Goal: Transaction & Acquisition: Purchase product/service

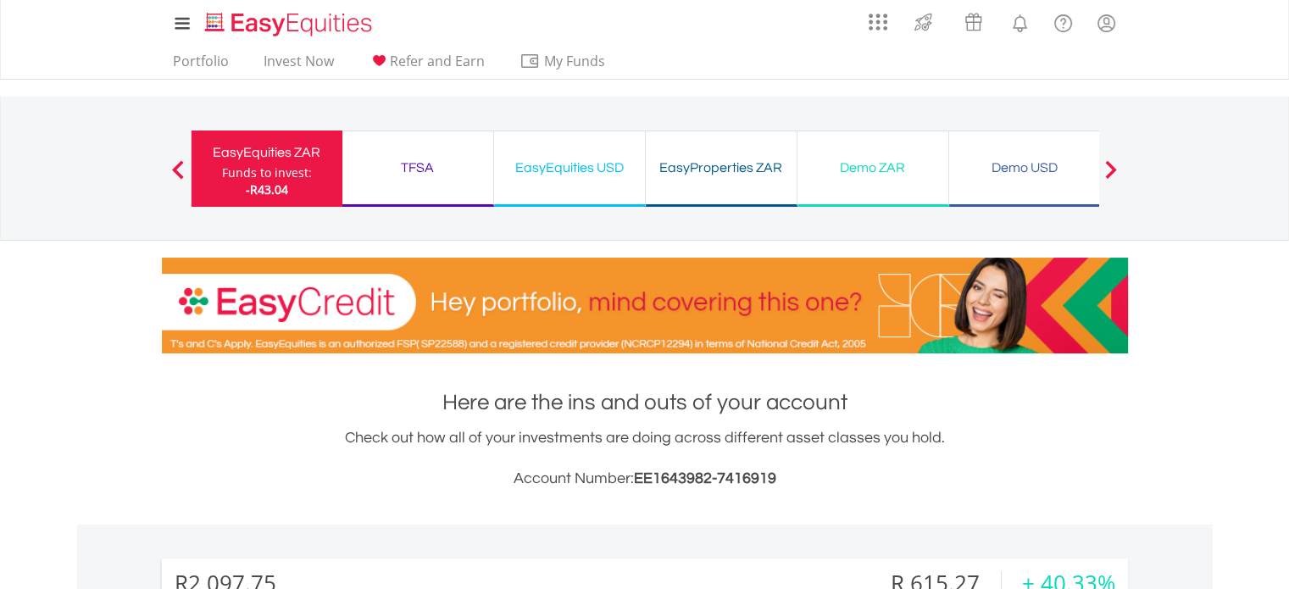
click at [292, 175] on div "Funds to invest:" at bounding box center [267, 172] width 90 height 17
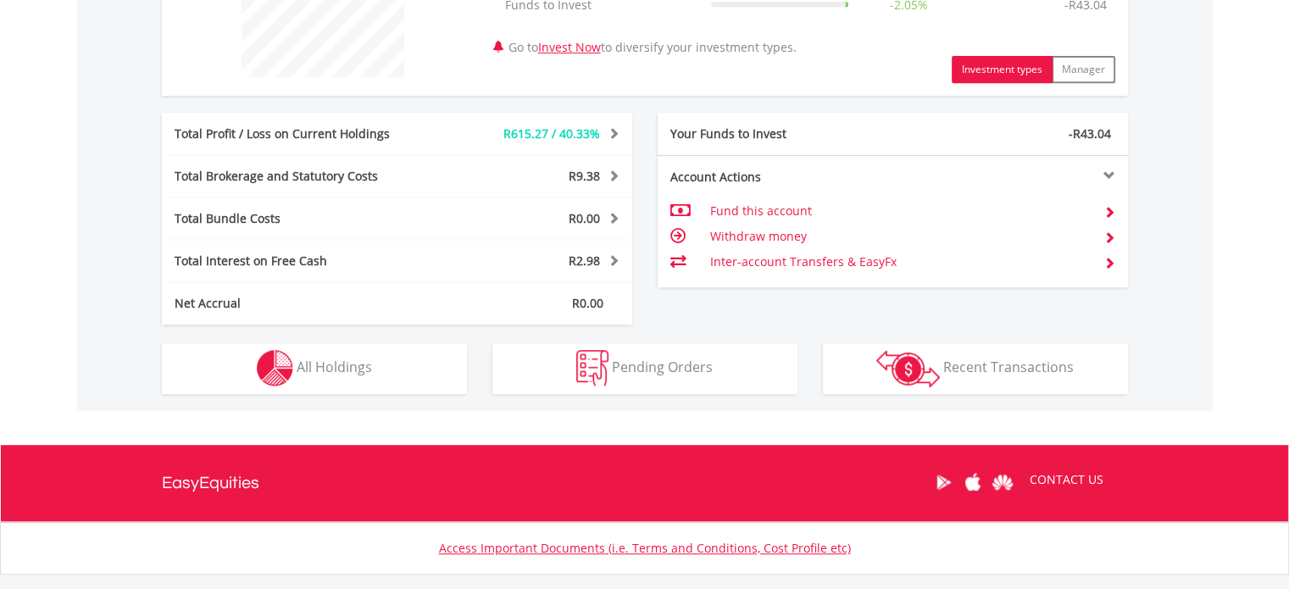
scroll to position [746, 0]
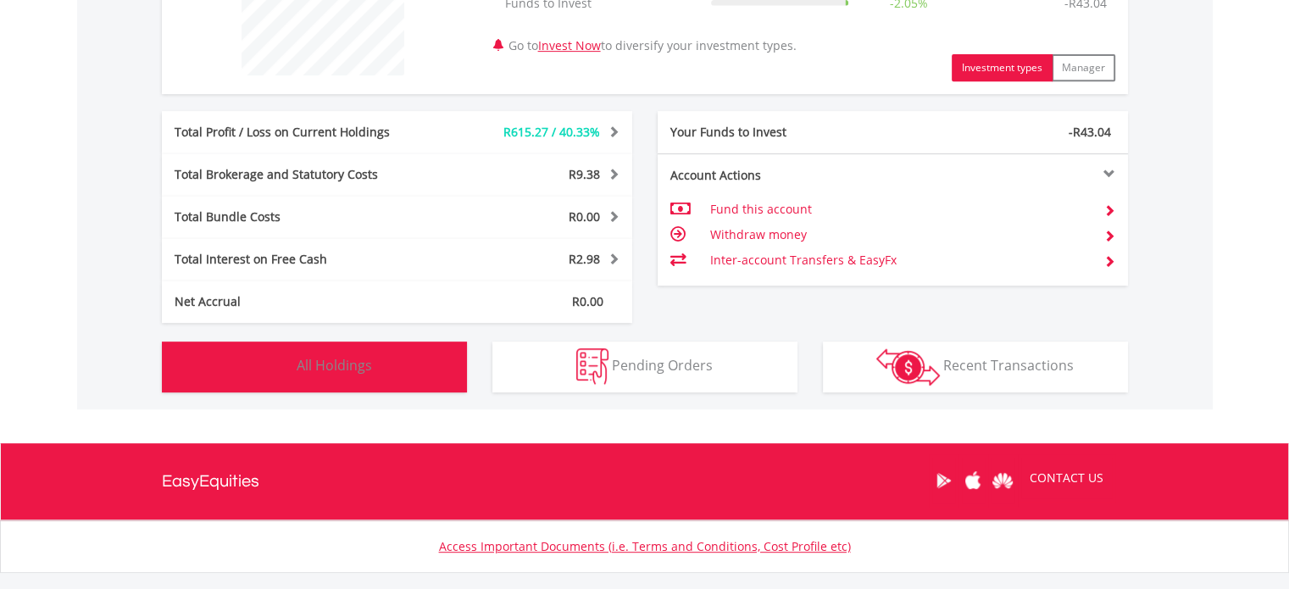
click at [351, 367] on span "All Holdings" at bounding box center [334, 365] width 75 height 19
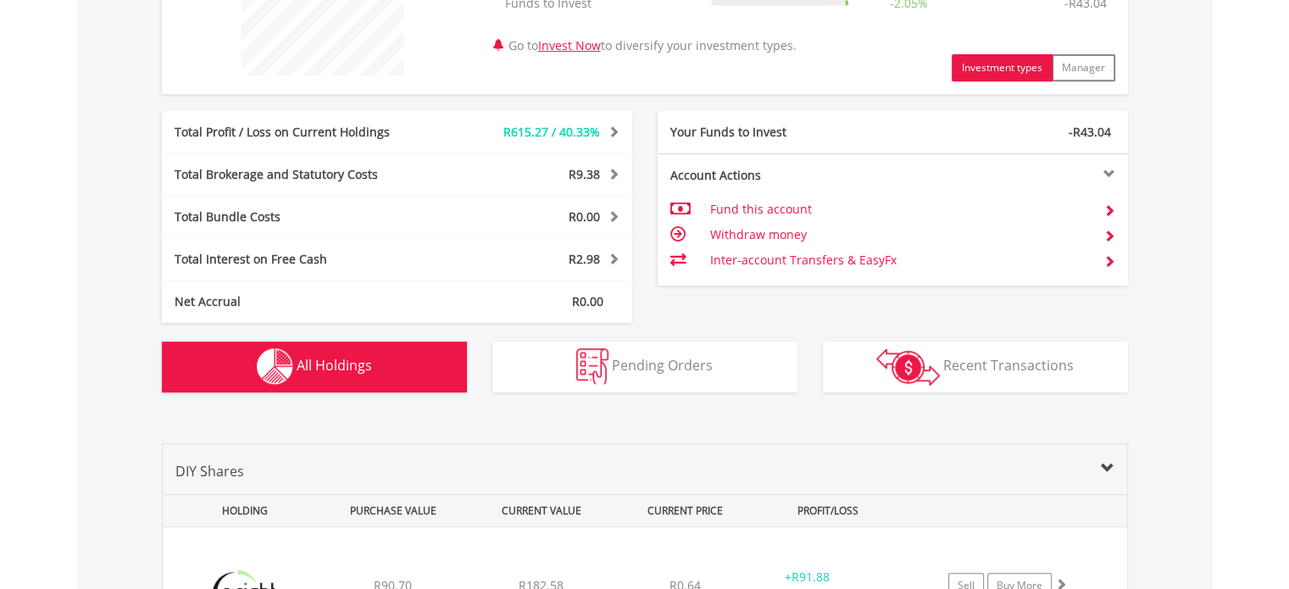
scroll to position [1188, 0]
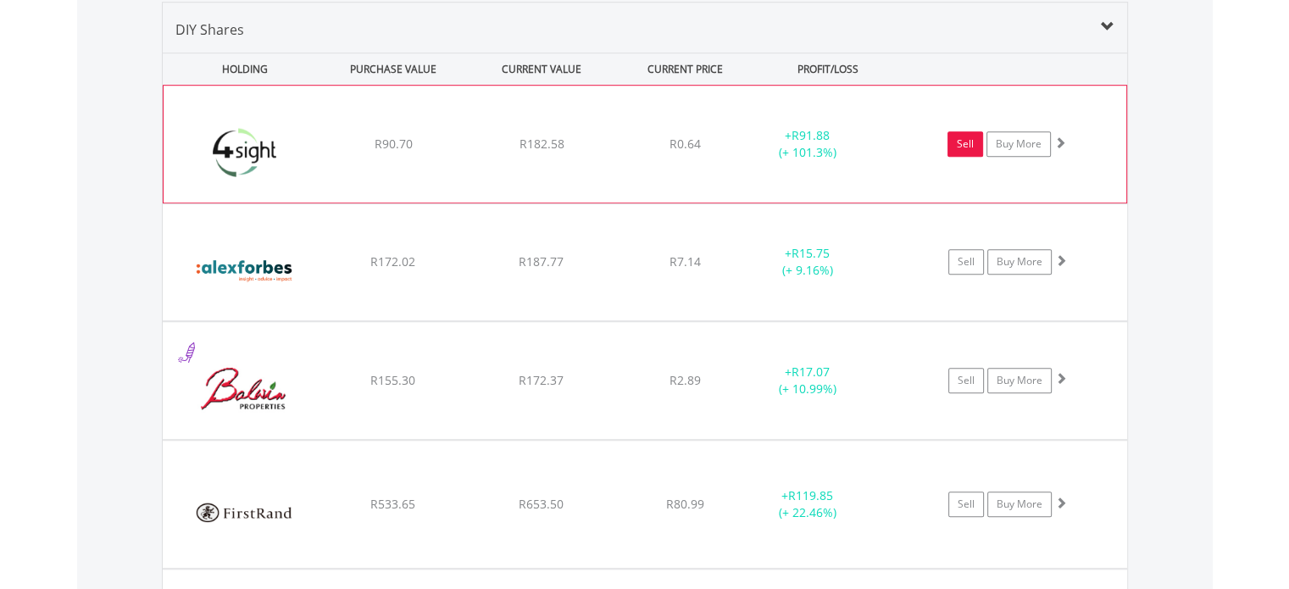
click at [965, 148] on link "Sell" at bounding box center [966, 143] width 36 height 25
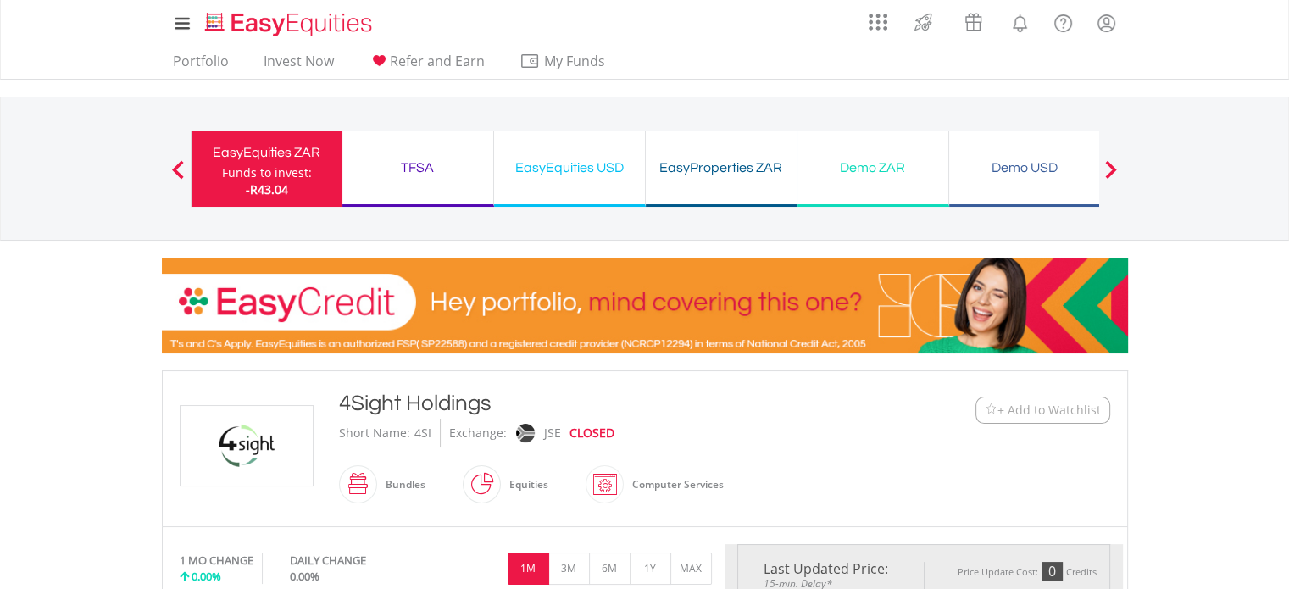
type input "******"
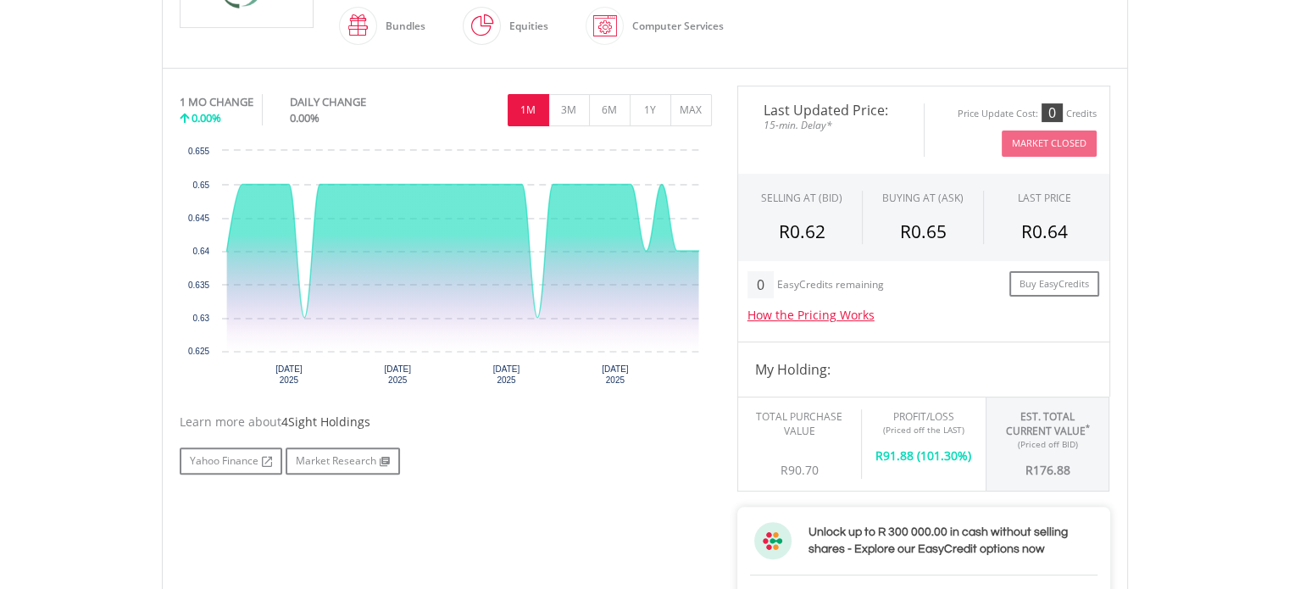
scroll to position [475, 0]
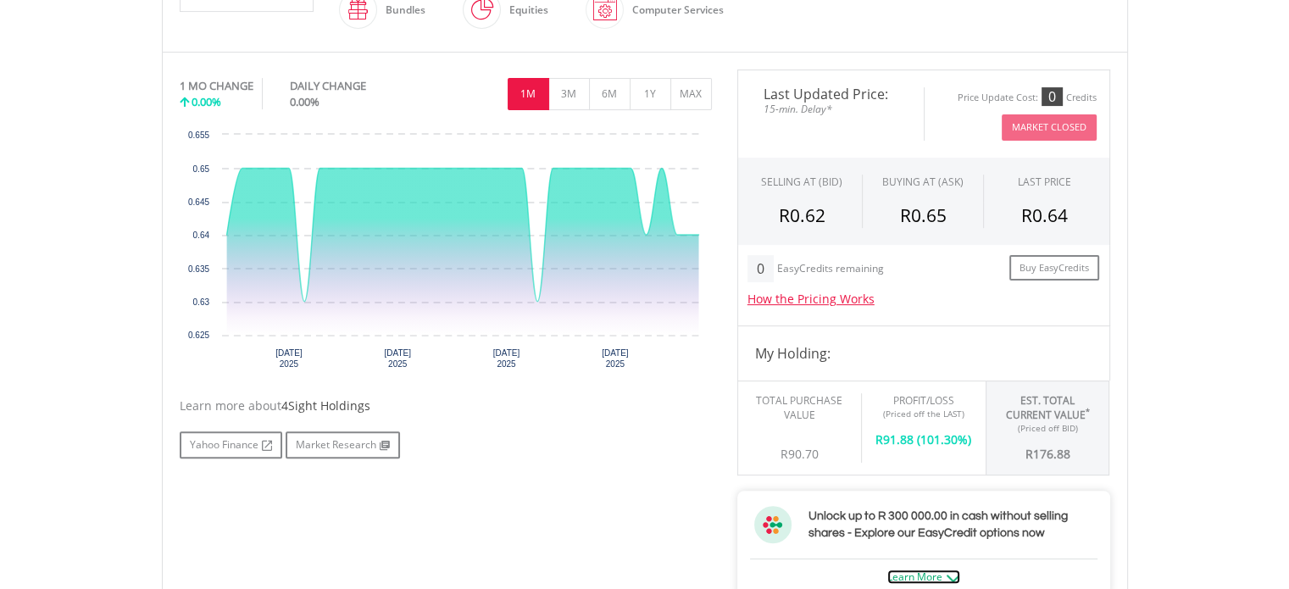
click at [936, 572] on link "Learn More" at bounding box center [923, 577] width 73 height 14
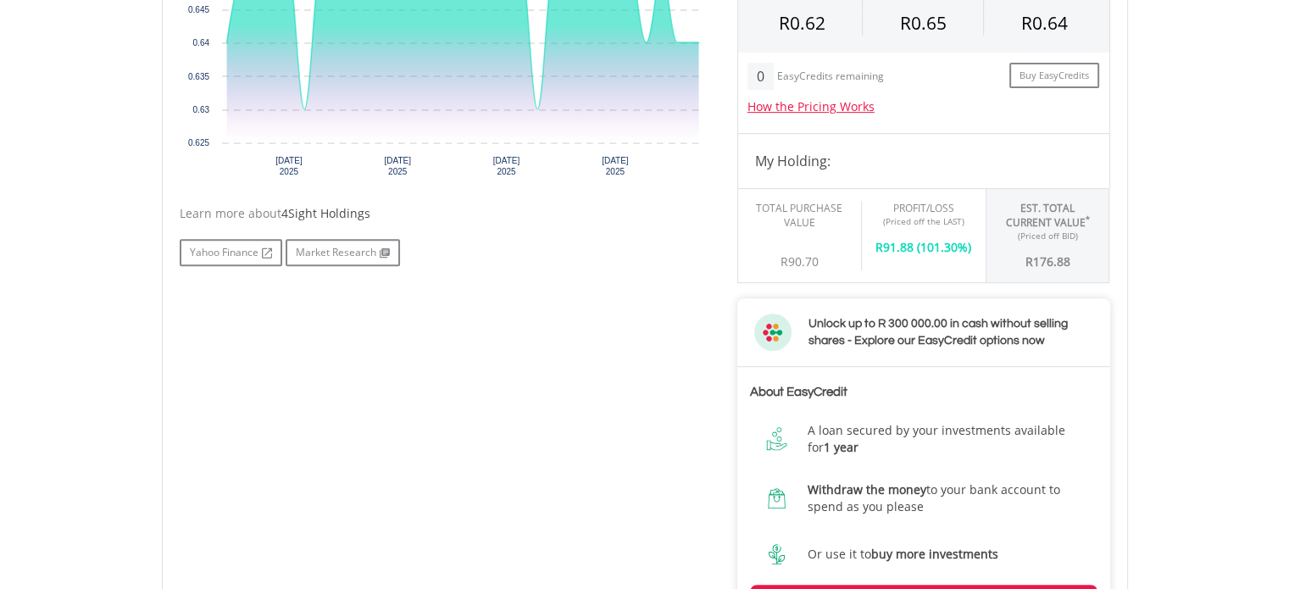
scroll to position [701, 0]
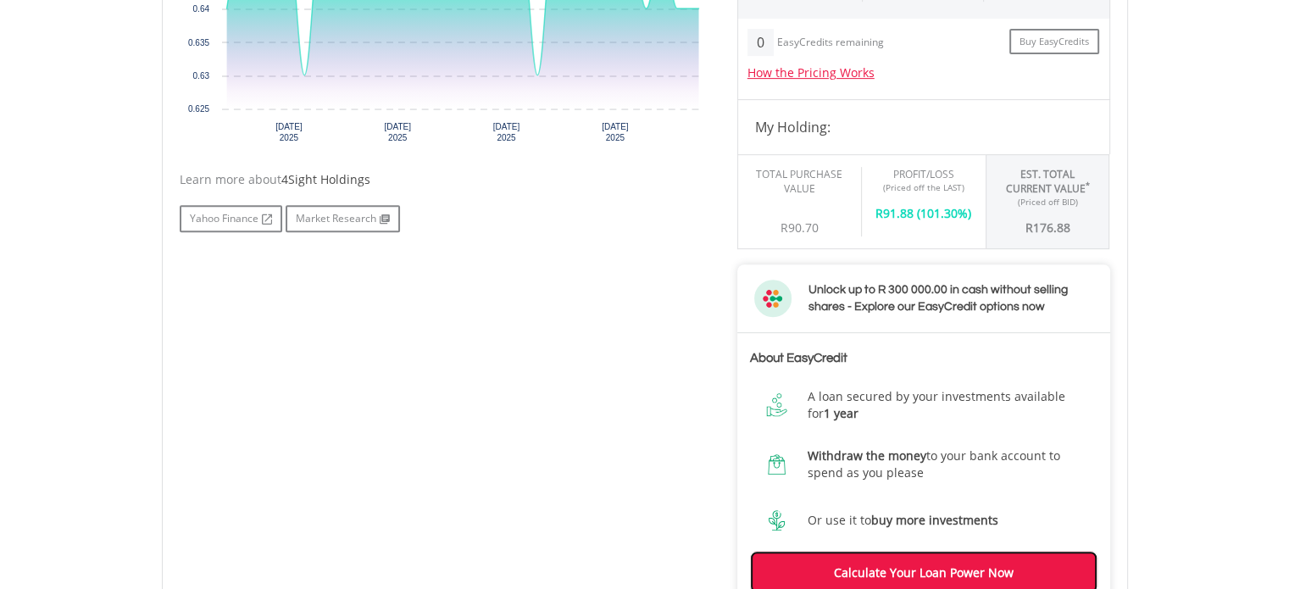
click at [917, 569] on link "Calculate Your Loan Power Now" at bounding box center [924, 572] width 348 height 42
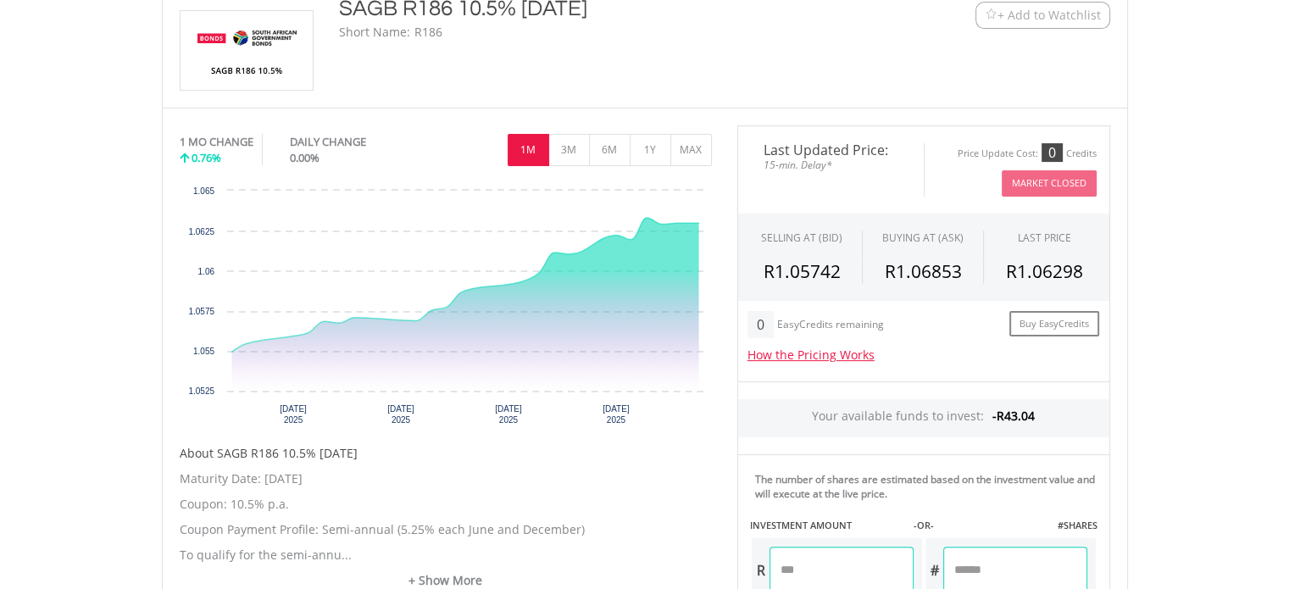
scroll to position [452, 0]
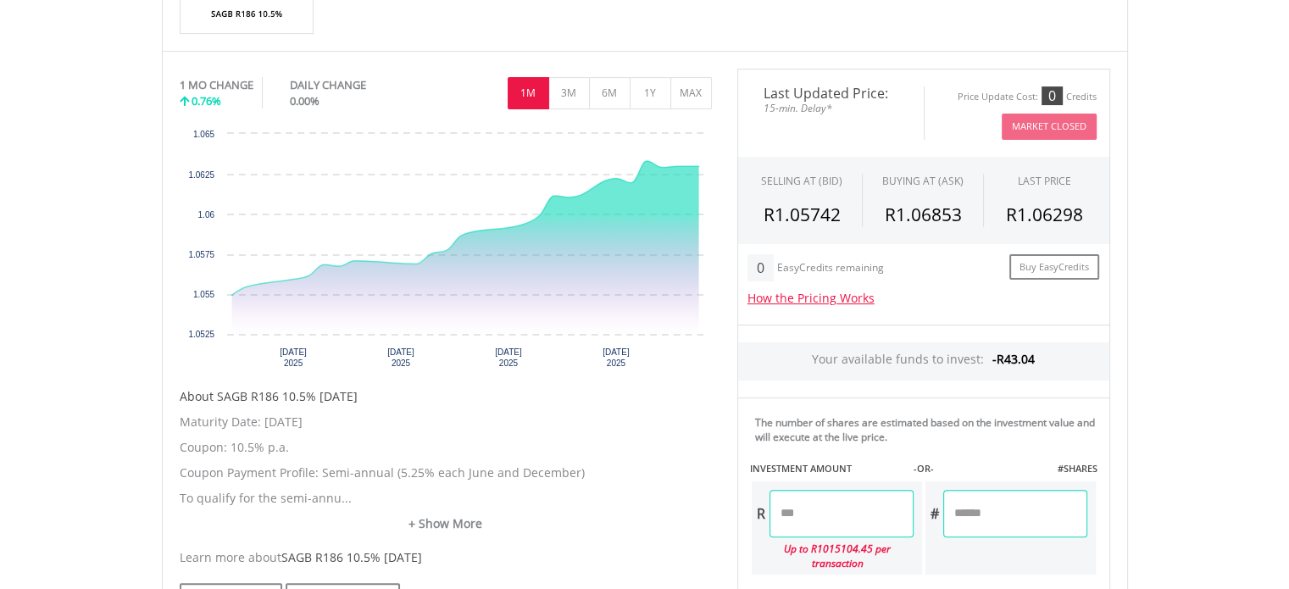
click at [807, 515] on input "number" at bounding box center [842, 513] width 144 height 47
type input "******"
type input "*******"
click at [1004, 504] on div "Last Updated Price: 15-min. Delay* Price Update Cost: 0 Credits Market Closed S…" at bounding box center [924, 496] width 398 height 854
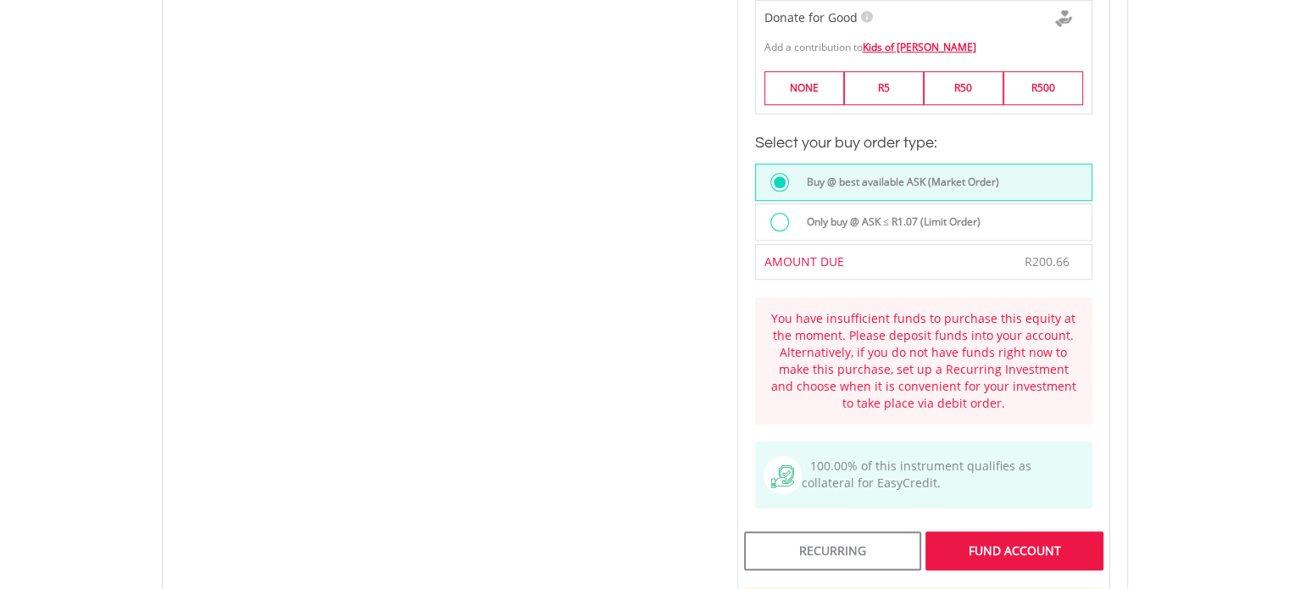
scroll to position [1175, 0]
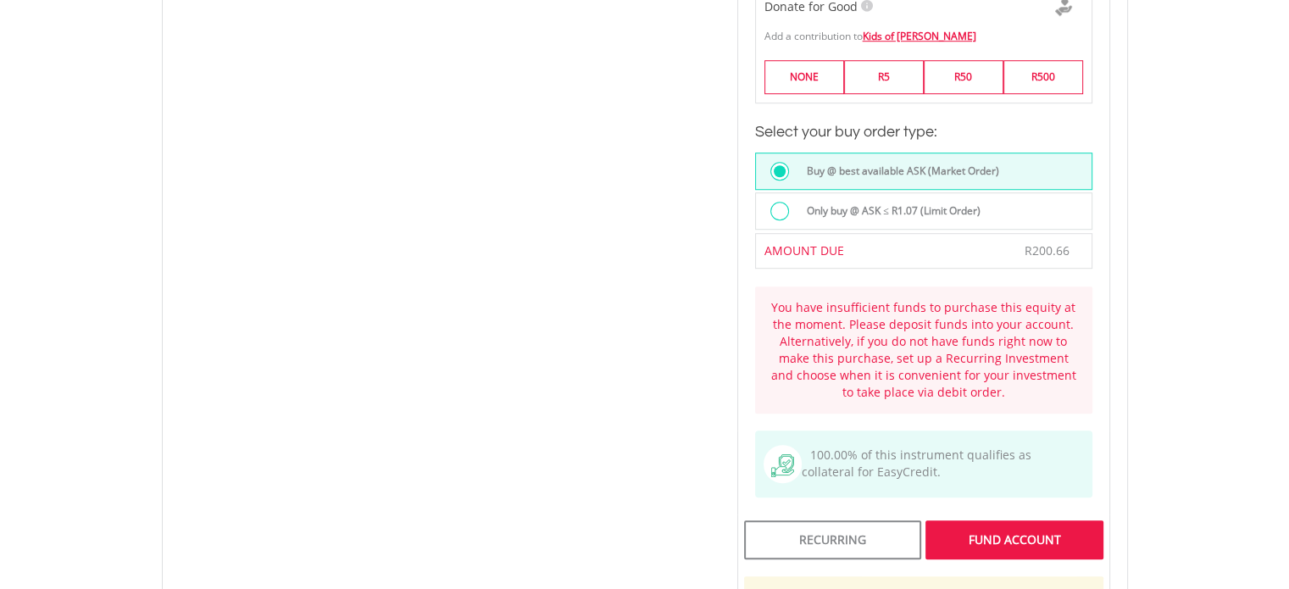
click at [1030, 534] on div "FUND ACCOUNT" at bounding box center [1014, 539] width 177 height 39
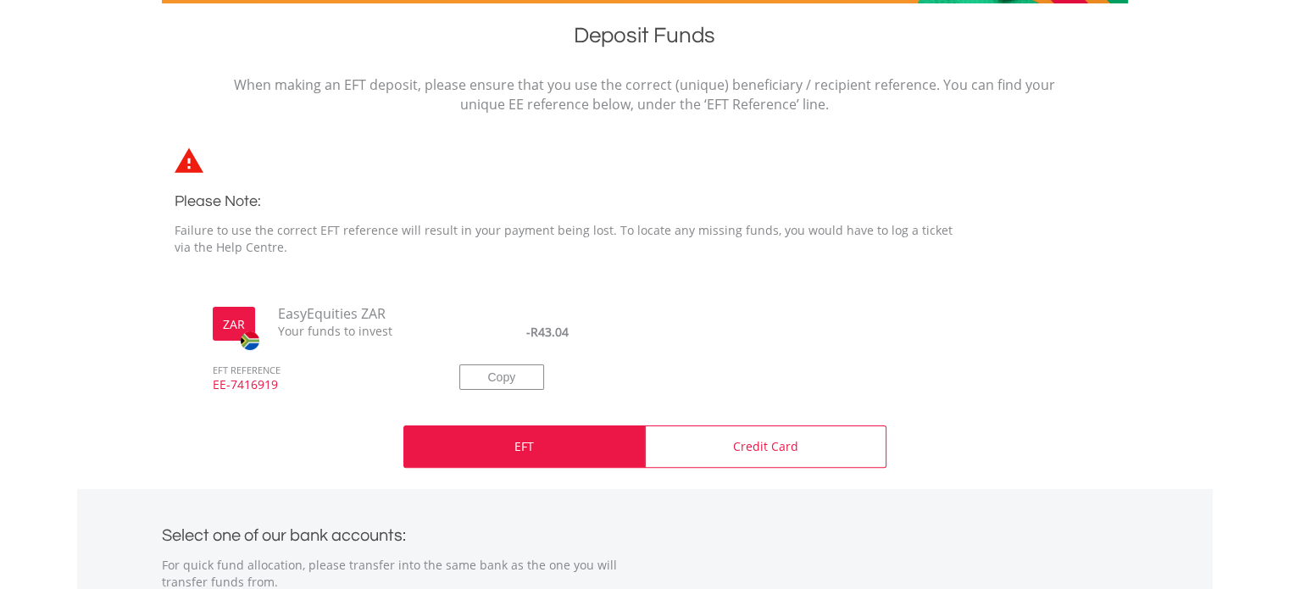
scroll to position [362, 0]
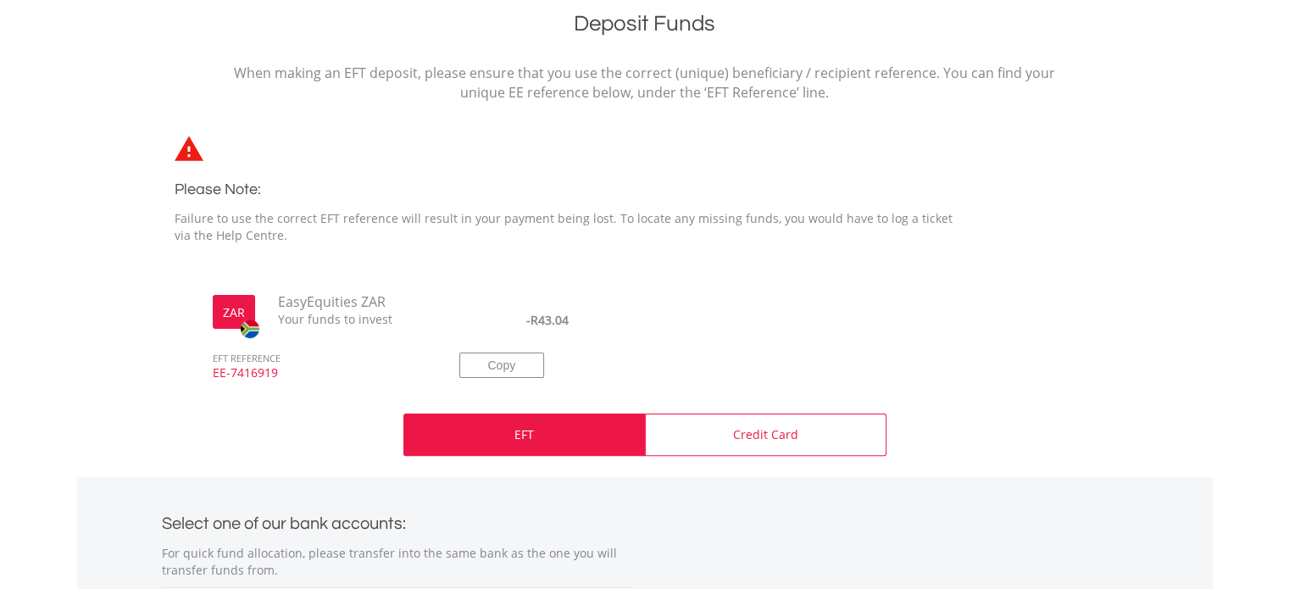
click at [519, 430] on p "EFT" at bounding box center [524, 434] width 19 height 17
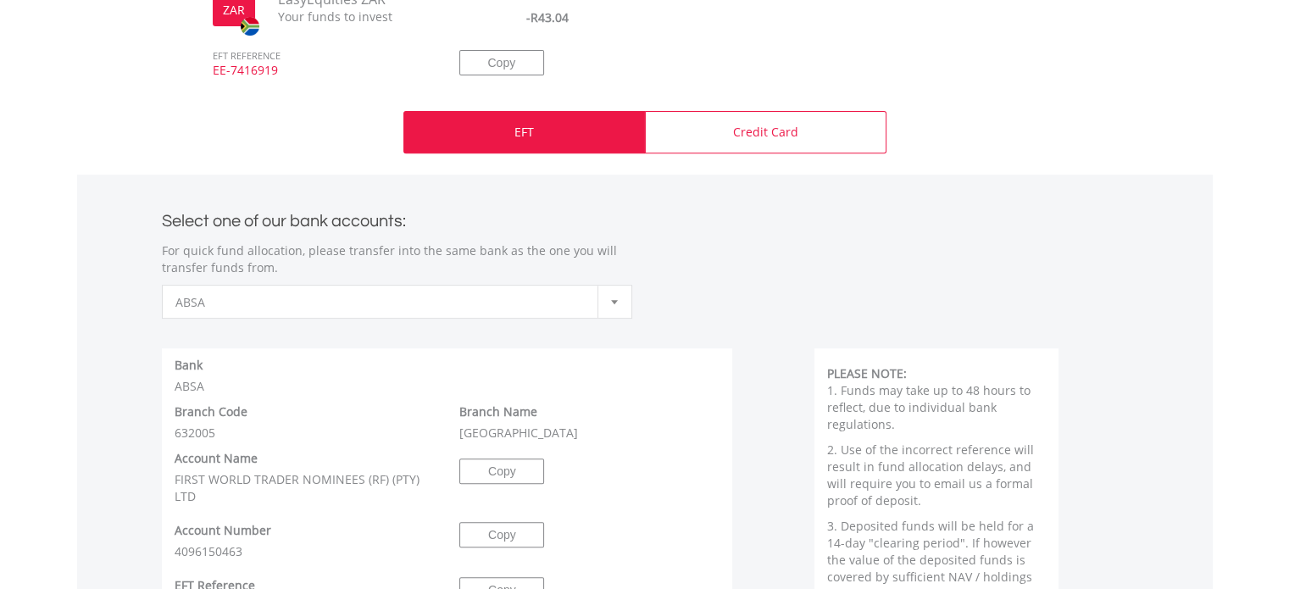
scroll to position [667, 0]
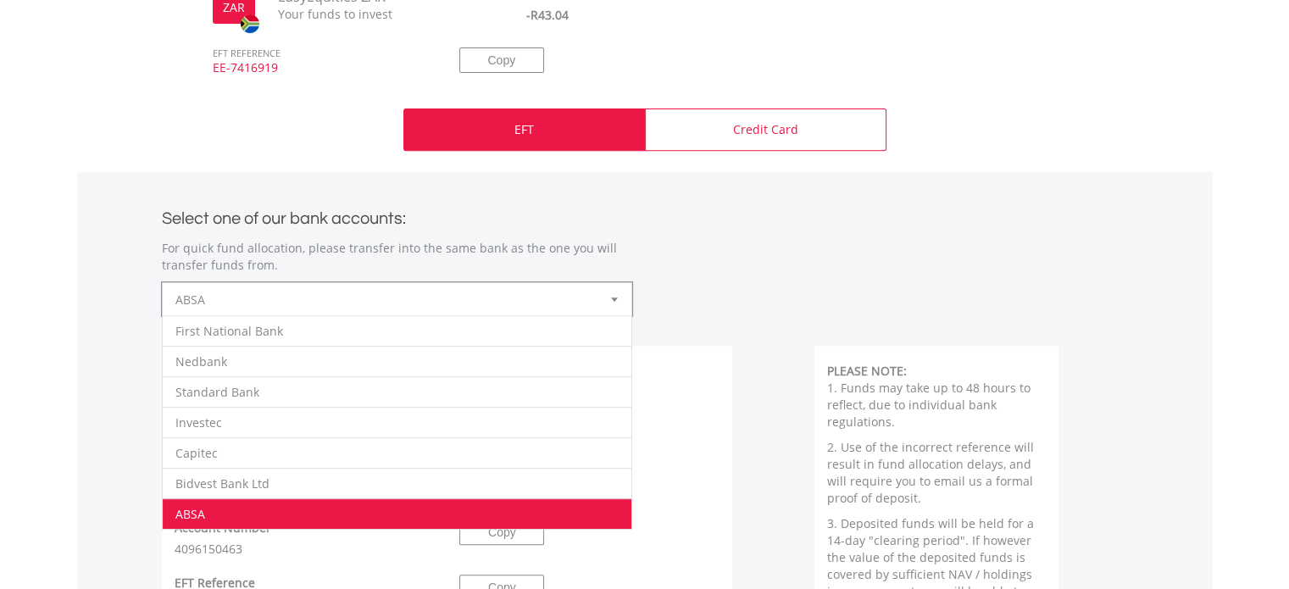
click at [614, 296] on div at bounding box center [615, 299] width 34 height 32
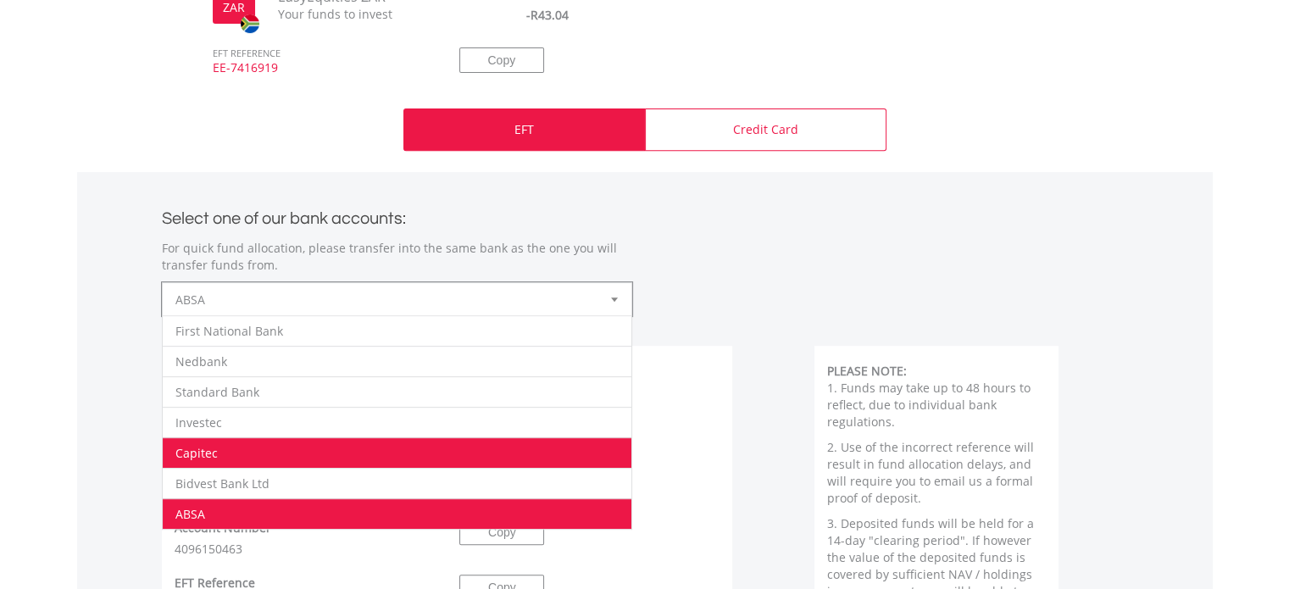
click at [319, 443] on li "Capitec" at bounding box center [397, 452] width 469 height 31
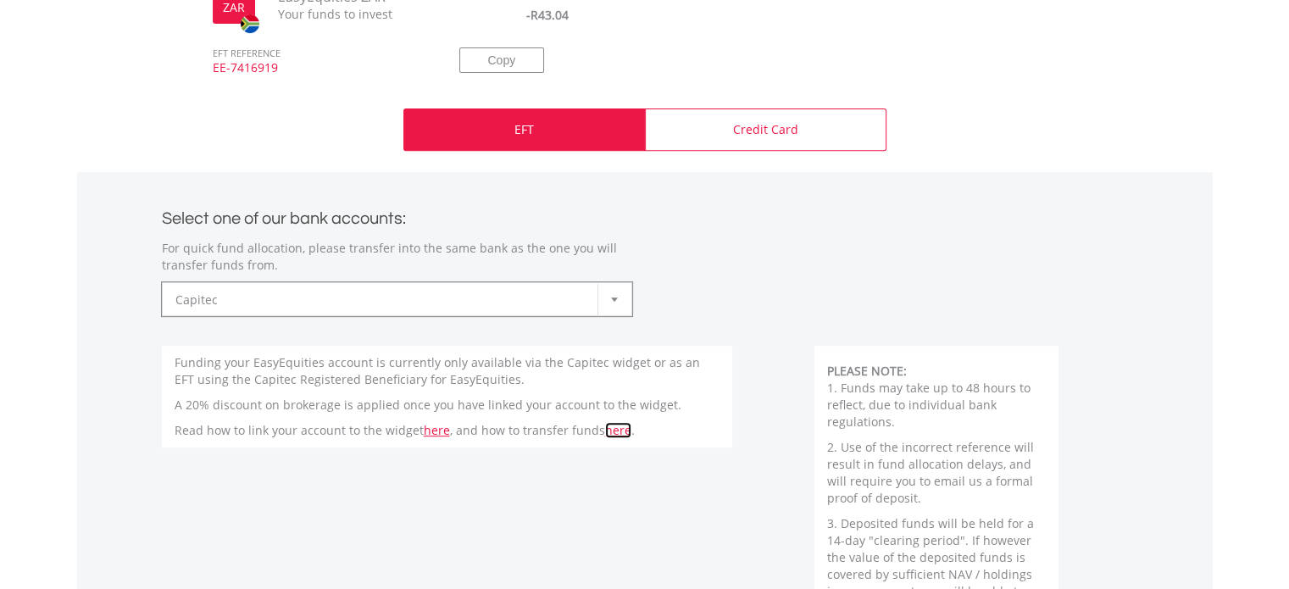
click at [612, 431] on link "here" at bounding box center [618, 430] width 26 height 16
click at [427, 433] on link "here" at bounding box center [437, 430] width 26 height 16
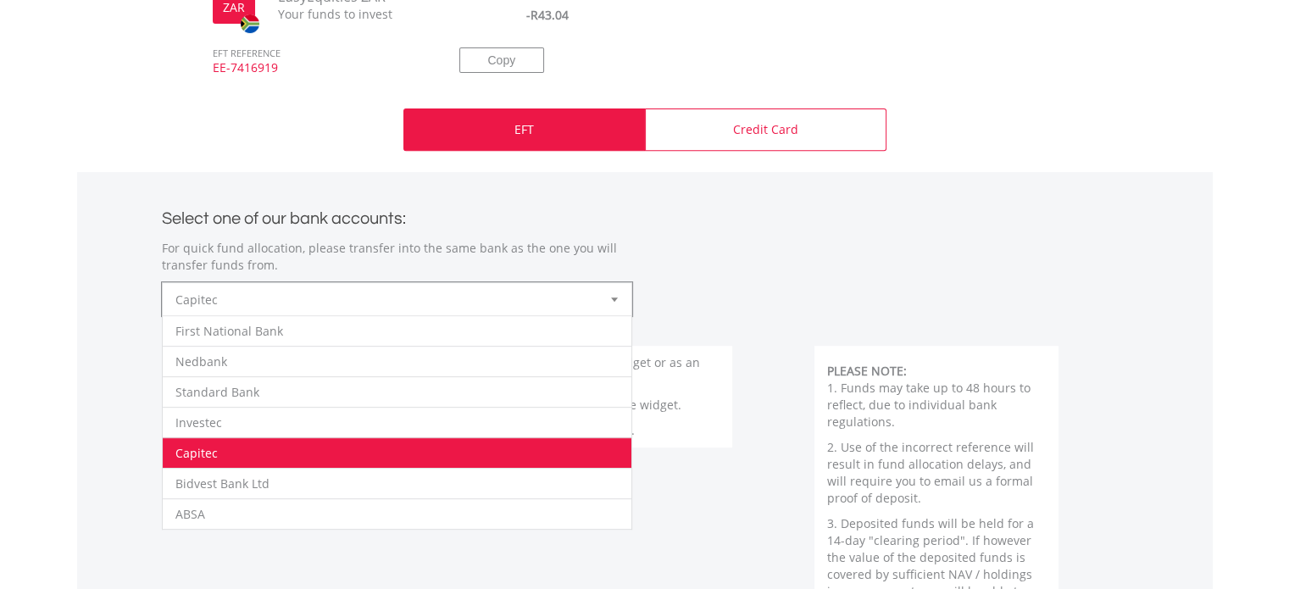
click at [619, 303] on div at bounding box center [615, 299] width 34 height 32
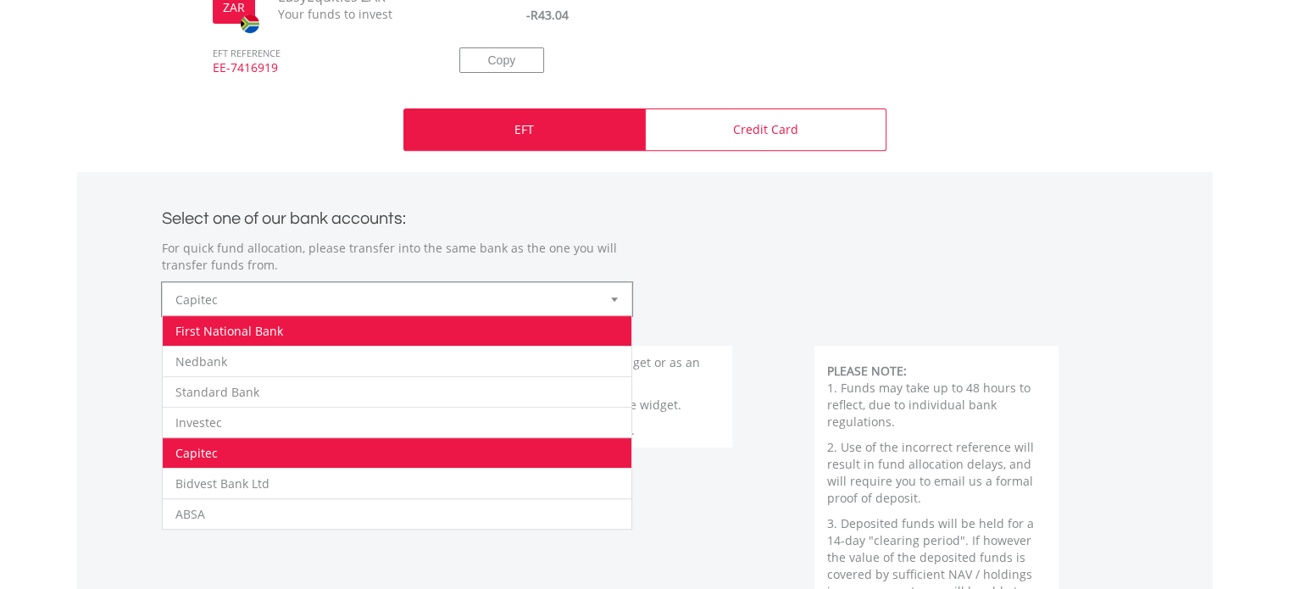
click at [520, 335] on li "First National Bank" at bounding box center [397, 330] width 469 height 31
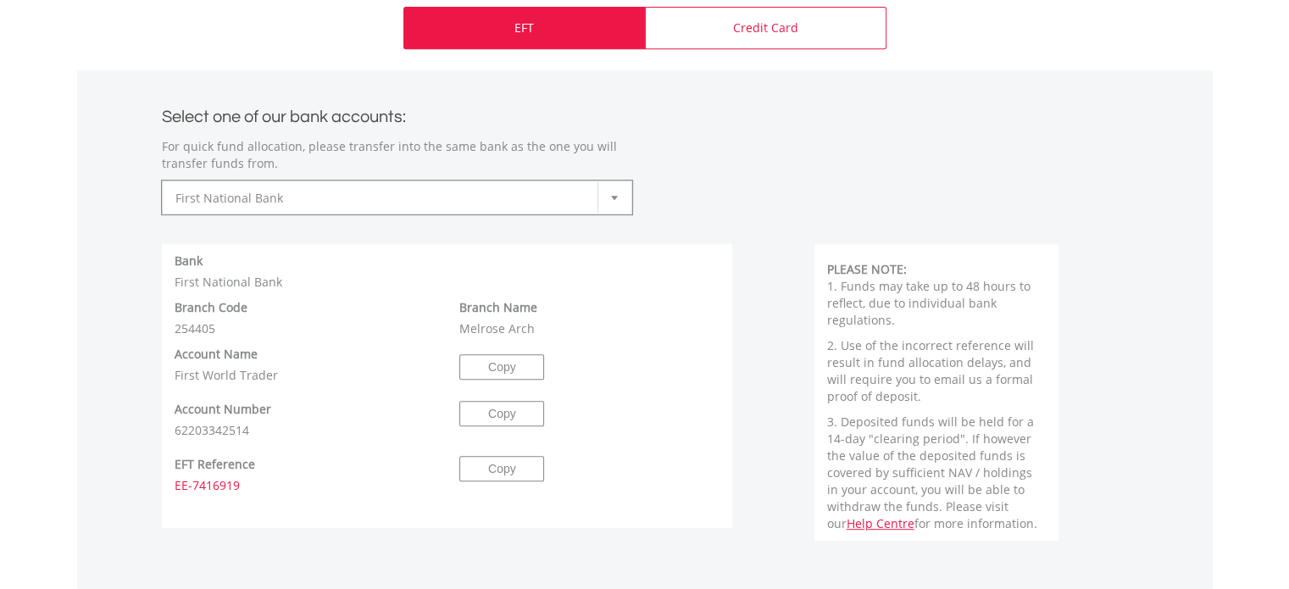
scroll to position [362, 0]
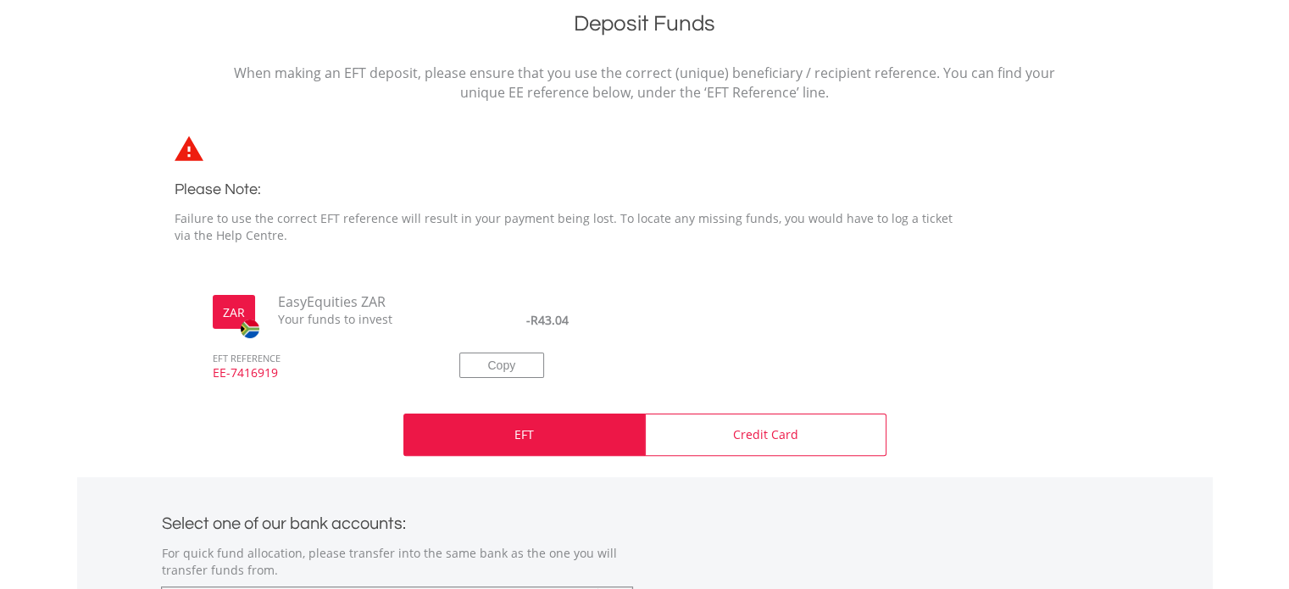
click at [537, 433] on div "EFT" at bounding box center [524, 435] width 242 height 42
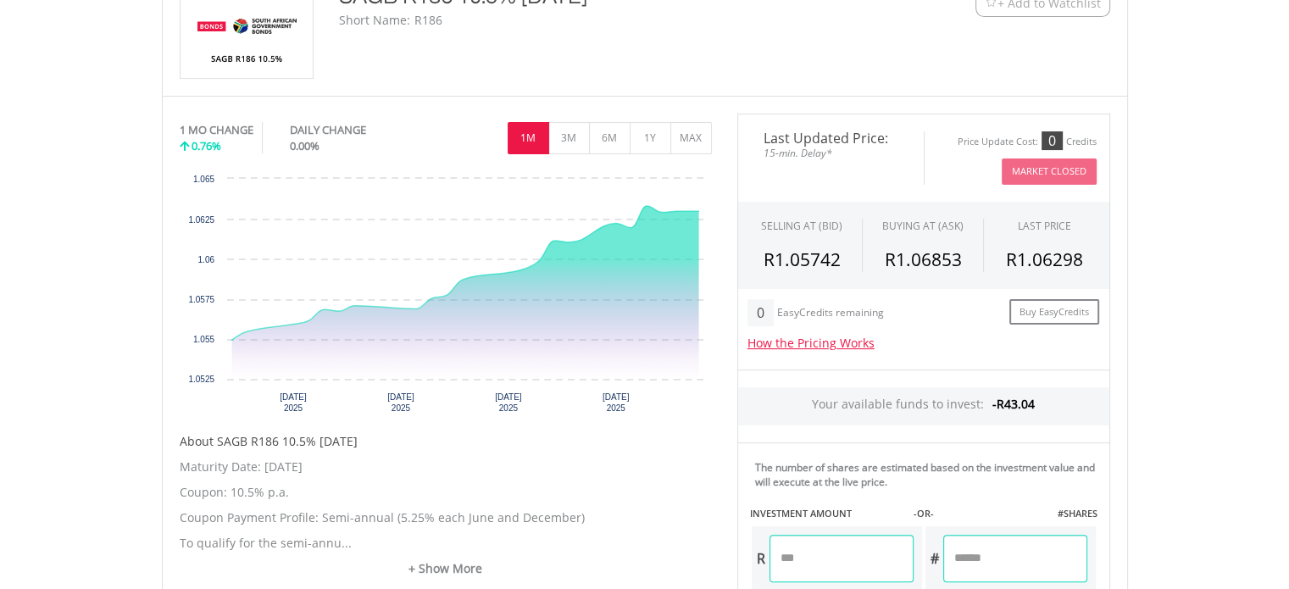
scroll to position [441, 0]
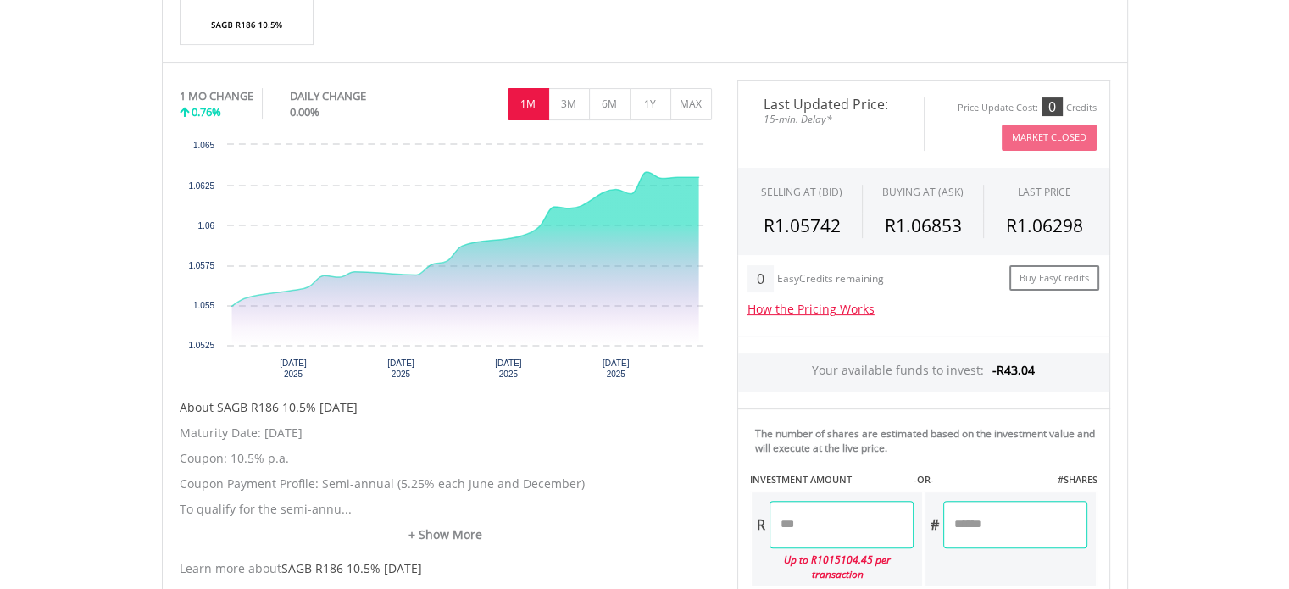
click at [799, 528] on input "number" at bounding box center [842, 524] width 144 height 47
type input "******"
type input "*******"
click at [1002, 521] on div "Last Updated Price: 15-min. Delay* Price Update Cost: 0 Credits Market Closed S…" at bounding box center [924, 507] width 398 height 854
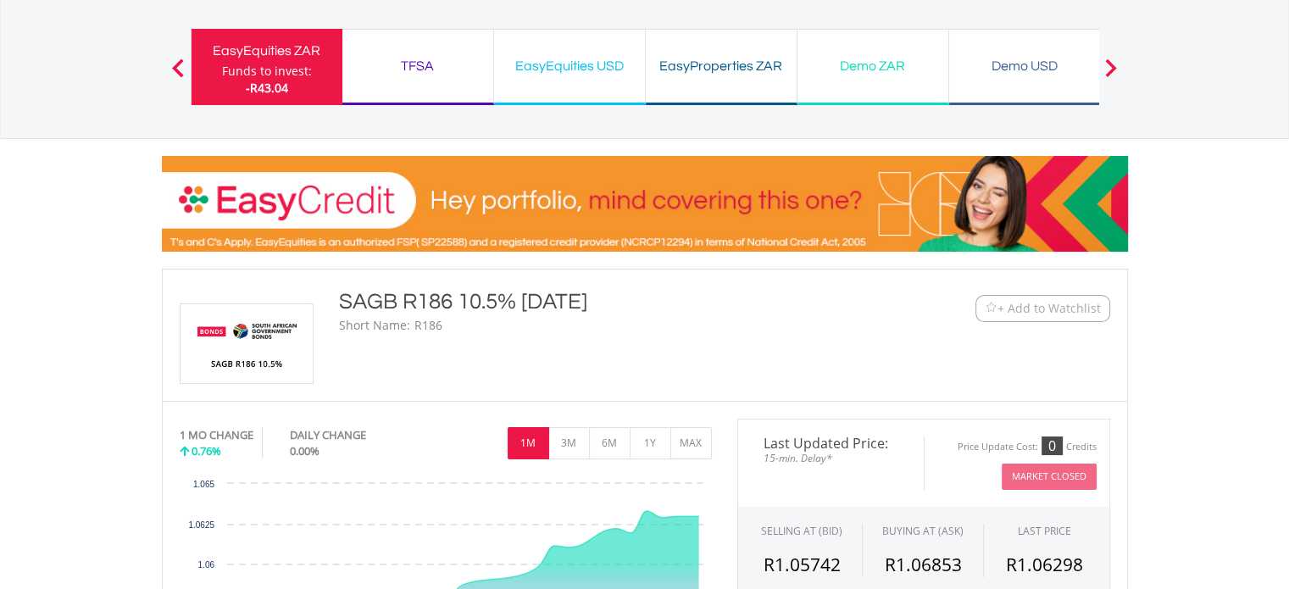
scroll to position [90, 0]
